Goal: Check status: Check status

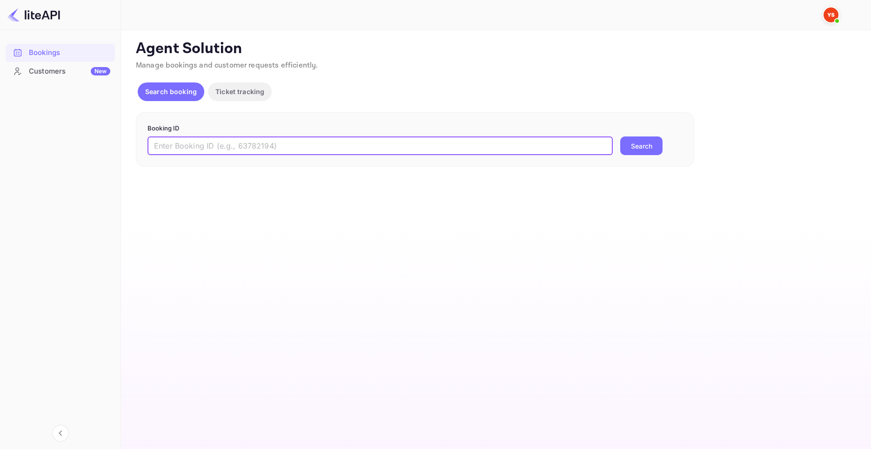
click at [194, 140] on input "text" at bounding box center [380, 145] width 465 height 19
paste input "9160820"
type input "9160820"
click at [620, 136] on button "Search" at bounding box center [641, 145] width 42 height 19
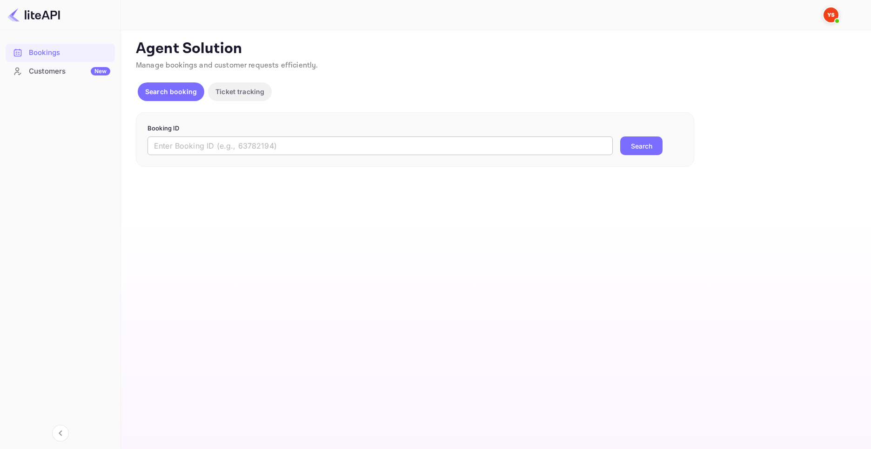
click at [192, 137] on input "text" at bounding box center [380, 145] width 465 height 19
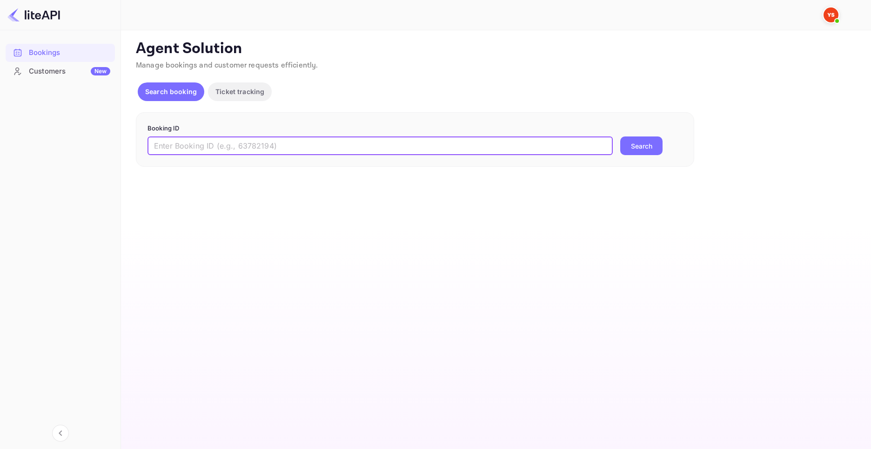
paste input "8491229"
type input "8491229"
click at [620, 136] on button "Search" at bounding box center [641, 145] width 42 height 19
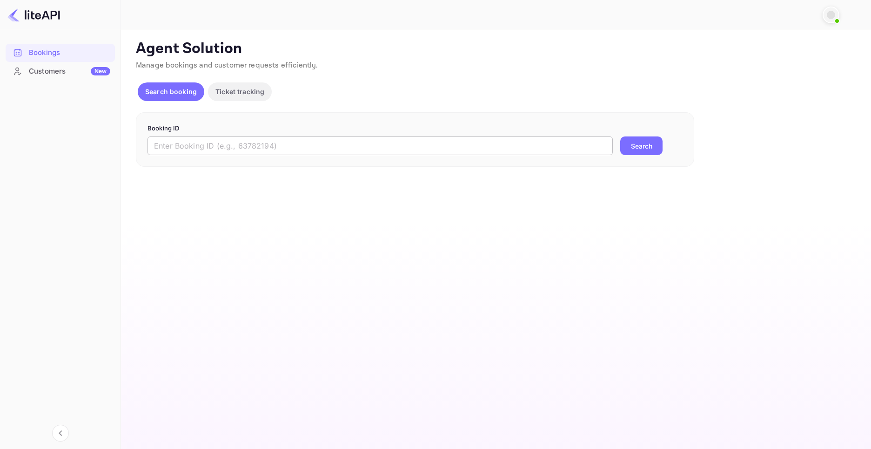
drag, startPoint x: 238, startPoint y: 121, endPoint x: 225, endPoint y: 139, distance: 21.6
click at [238, 122] on div "Booking ID ​ Search" at bounding box center [415, 139] width 559 height 55
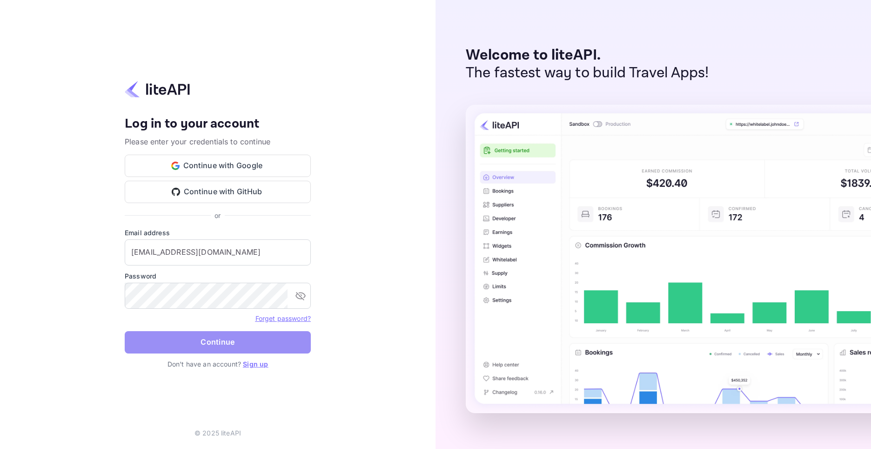
click at [213, 340] on button "Continue" at bounding box center [218, 342] width 186 height 22
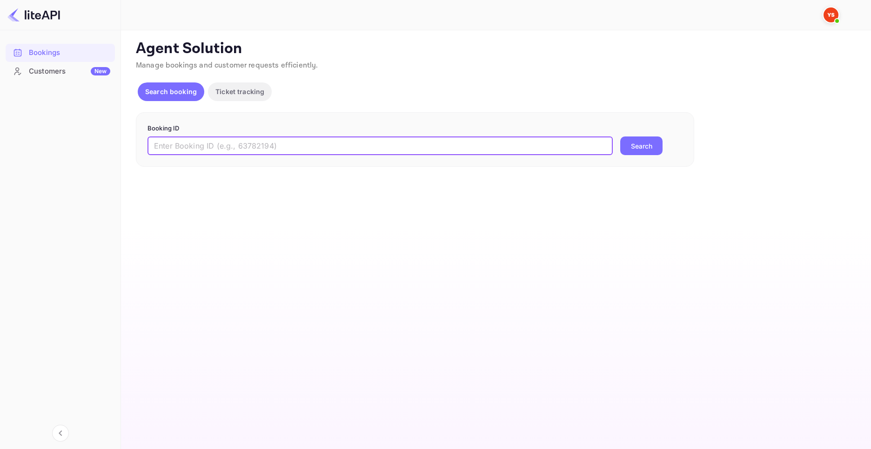
click at [190, 154] on input "text" at bounding box center [380, 145] width 465 height 19
paste input "8725807"
type input "8725807"
click at [657, 144] on button "Search" at bounding box center [641, 145] width 42 height 19
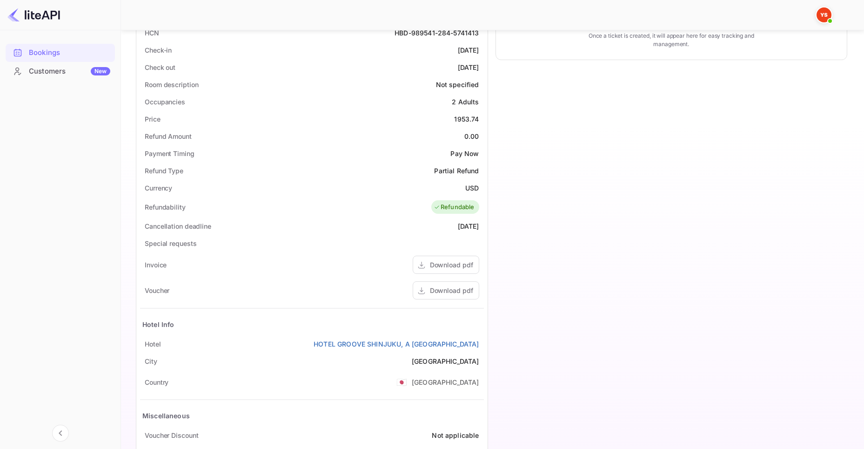
scroll to position [186, 0]
